Goal: Use online tool/utility: Utilize a website feature to perform a specific function

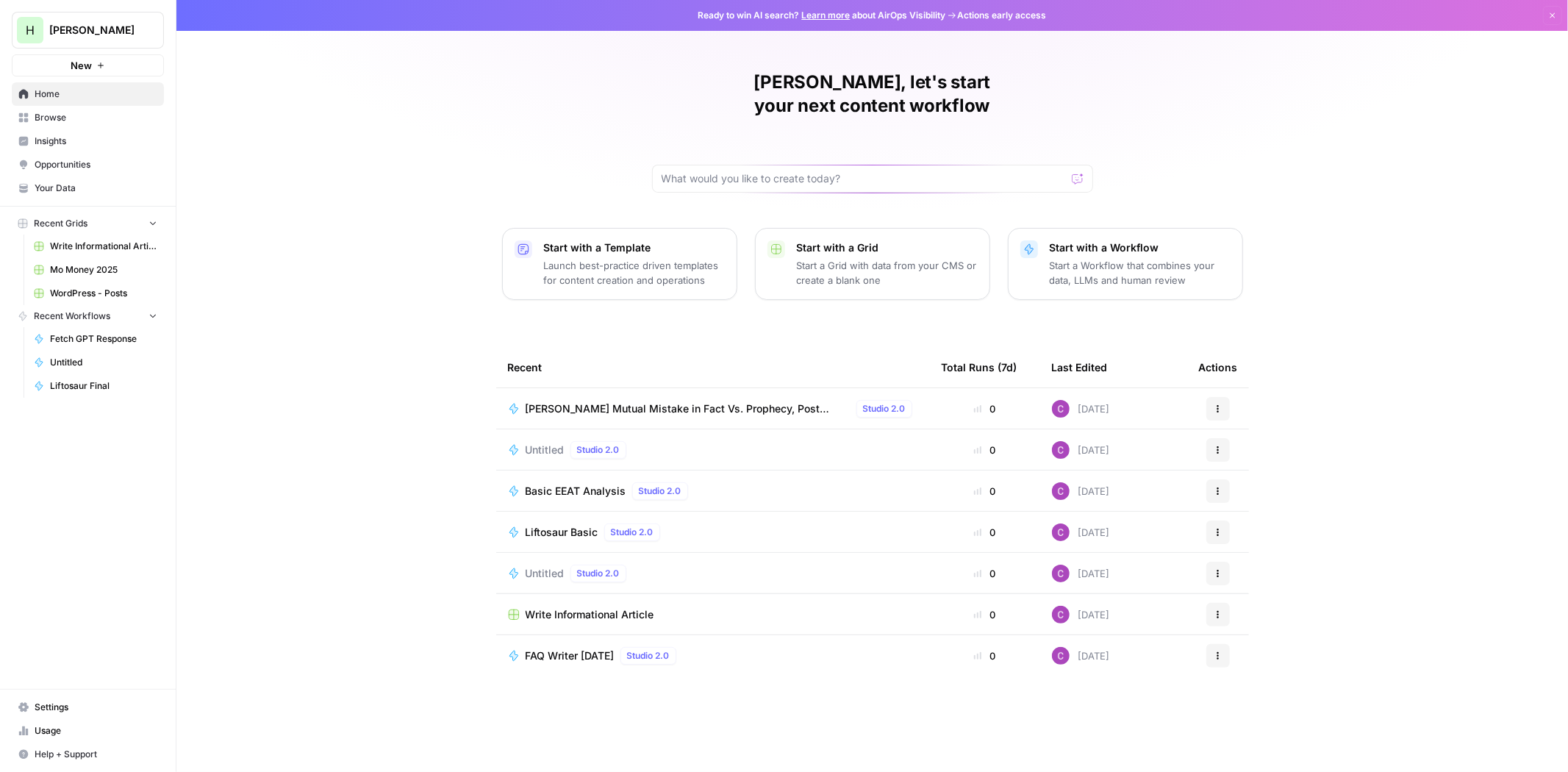
click at [569, 525] on span "Liftosaur Basic" at bounding box center [562, 532] width 73 height 15
